Goal: Task Accomplishment & Management: Use online tool/utility

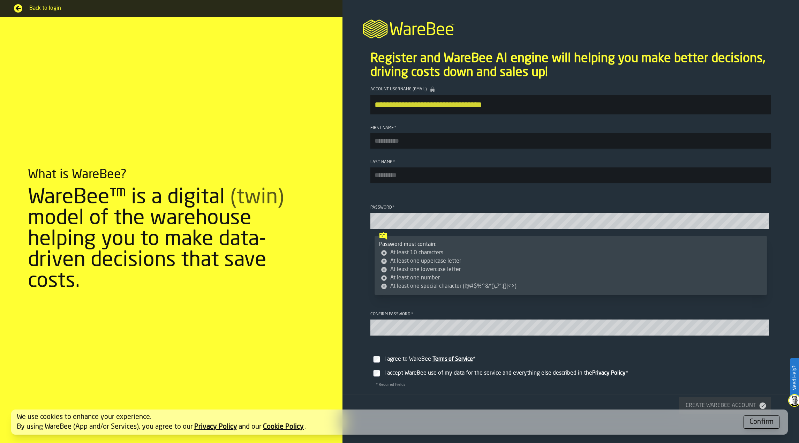
click at [512, 137] on input "First Name *" at bounding box center [570, 140] width 401 height 15
type input "*****"
type input "******"
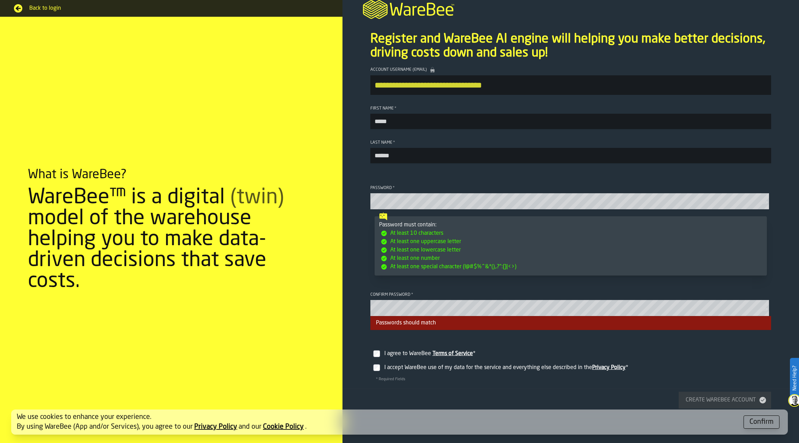
scroll to position [70, 0]
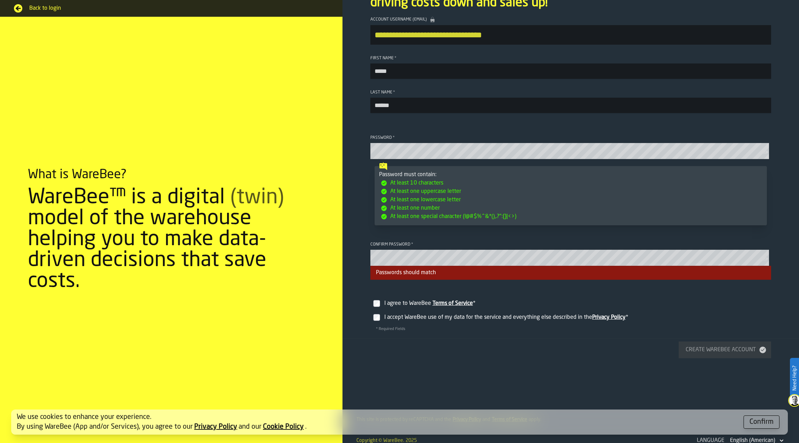
click at [378, 310] on label "I agree to WareBee Terms of Service *" at bounding box center [570, 301] width 401 height 20
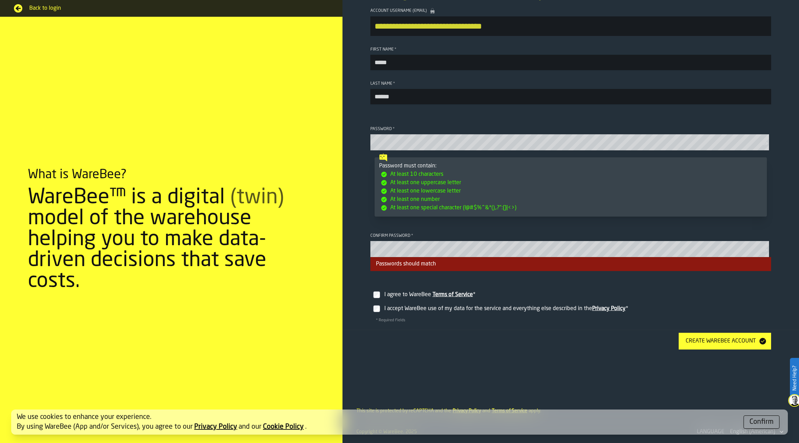
click at [740, 339] on div "Create WareBee Account" at bounding box center [721, 341] width 76 height 8
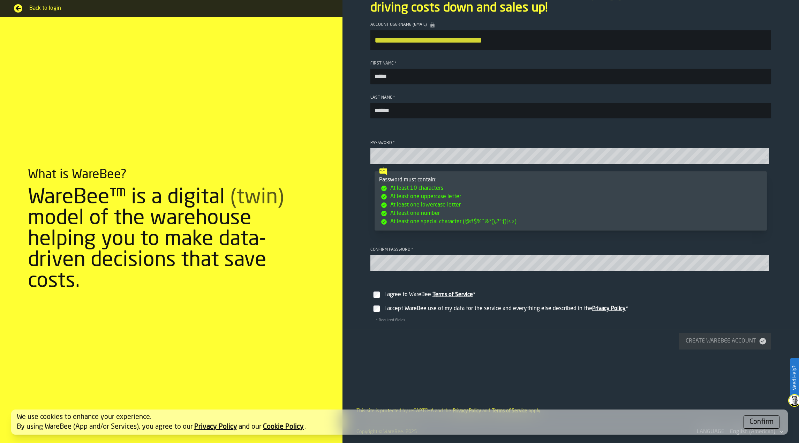
click at [753, 423] on div "Confirm" at bounding box center [761, 422] width 24 height 10
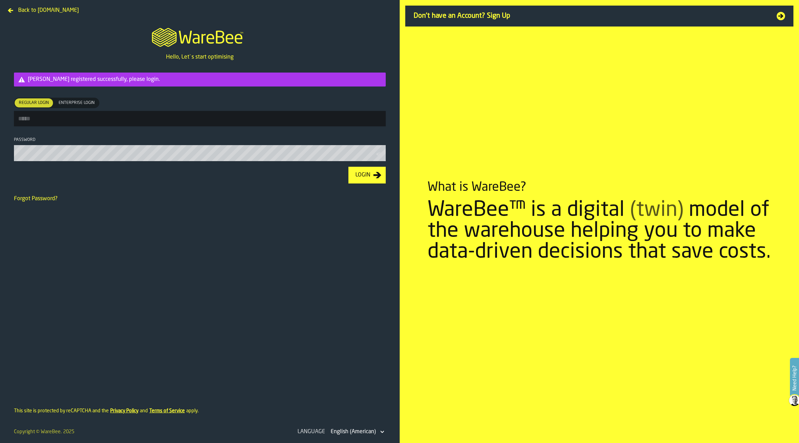
type input "**********"
click at [372, 177] on div "Login" at bounding box center [363, 176] width 21 height 8
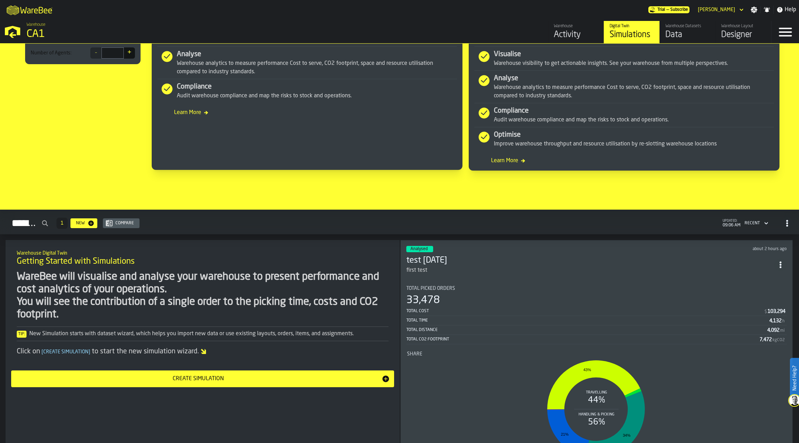
scroll to position [349, 0]
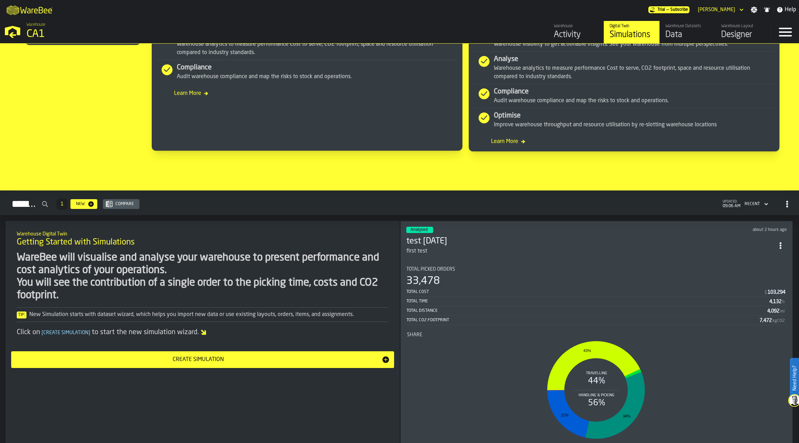
click at [489, 285] on div "33,478" at bounding box center [596, 281] width 381 height 13
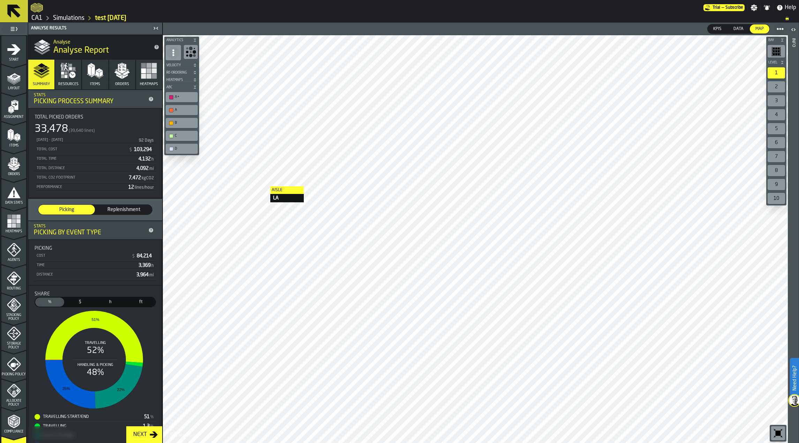
click at [127, 213] on span "Replenishment" at bounding box center [123, 209] width 51 height 7
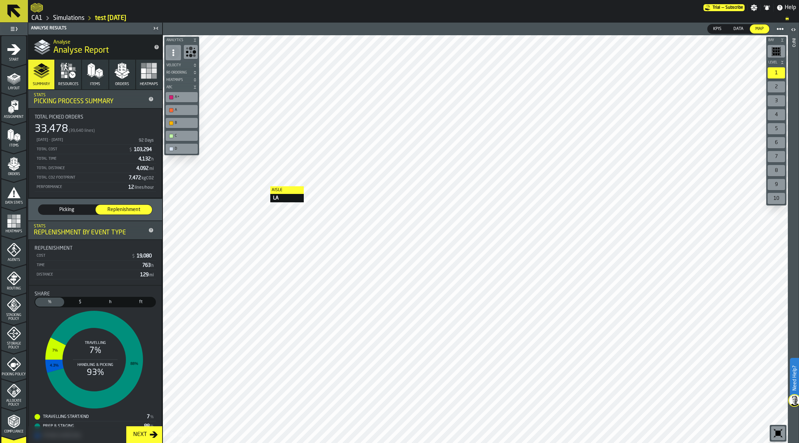
click at [141, 437] on div "Next" at bounding box center [139, 434] width 19 height 8
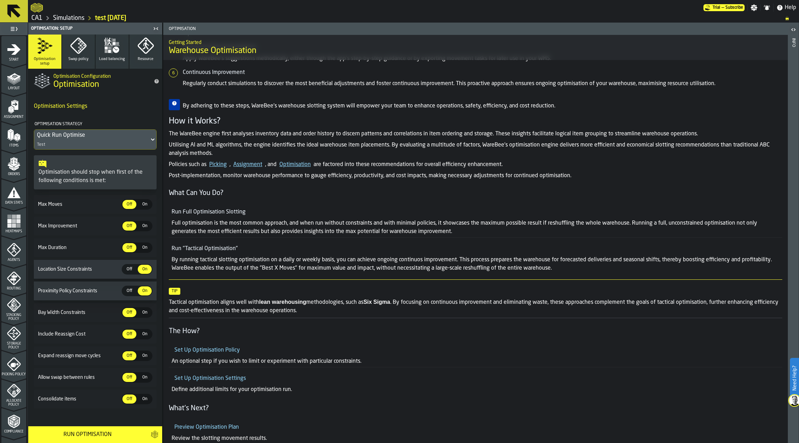
scroll to position [249, 0]
click at [15, 89] on span "Layout" at bounding box center [13, 88] width 25 height 4
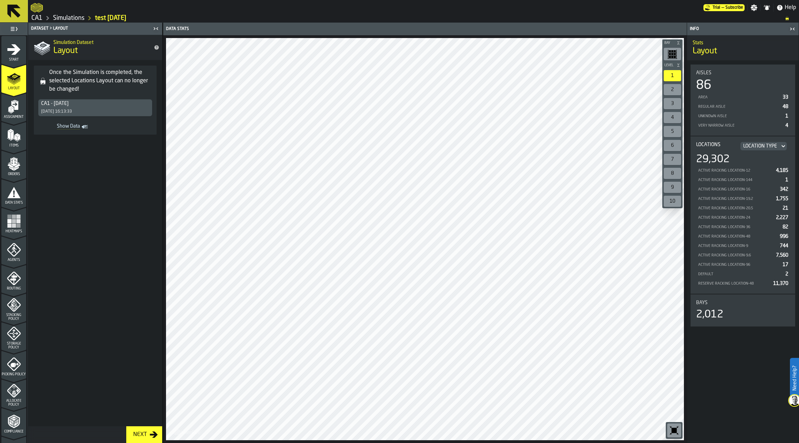
click at [14, 76] on polygon "menu Layout" at bounding box center [15, 76] width 5 height 2
click at [17, 62] on icon "menu Start" at bounding box center [13, 64] width 25 height 7
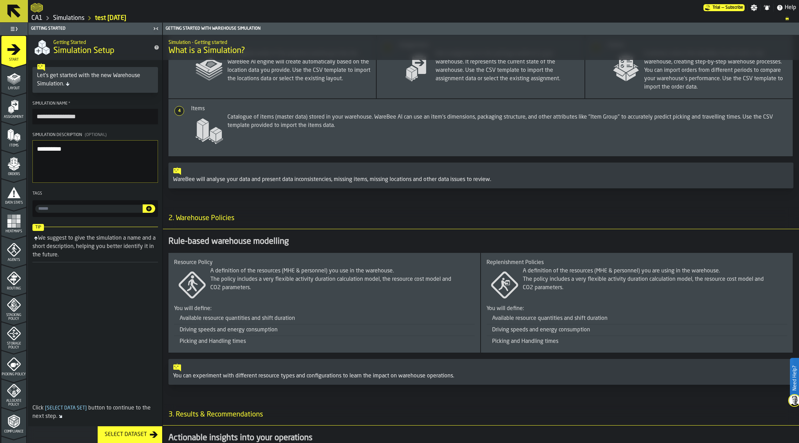
scroll to position [344, 0]
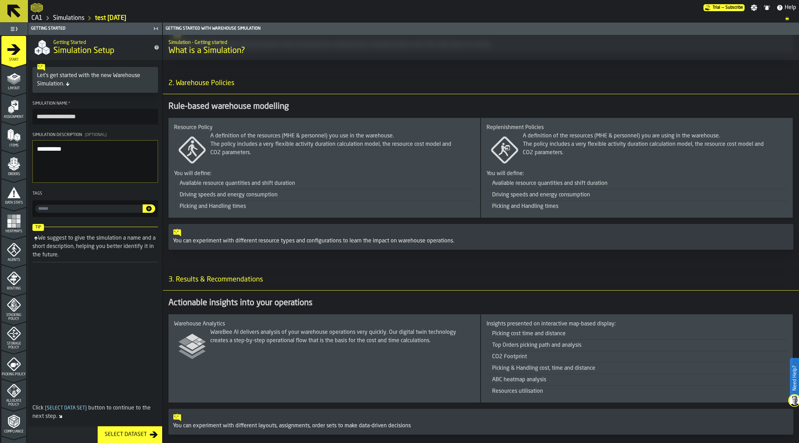
click at [10, 85] on icon "menu Layout" at bounding box center [14, 78] width 14 height 14
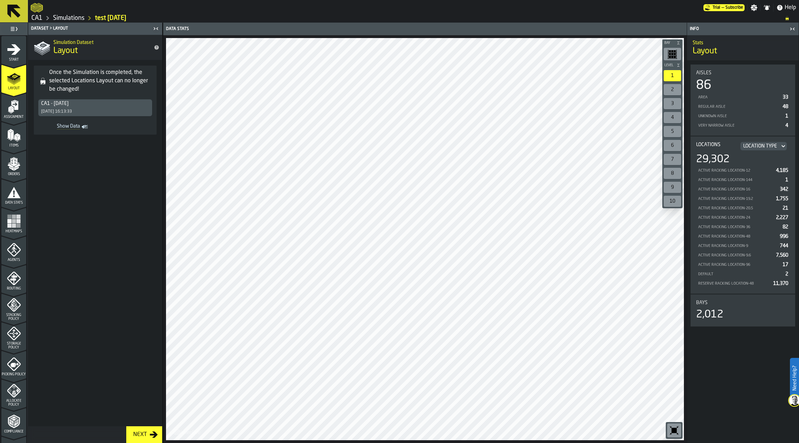
click at [13, 227] on rect "menu Heatmaps" at bounding box center [14, 225] width 4 height 4
